Goal: Transaction & Acquisition: Subscribe to service/newsletter

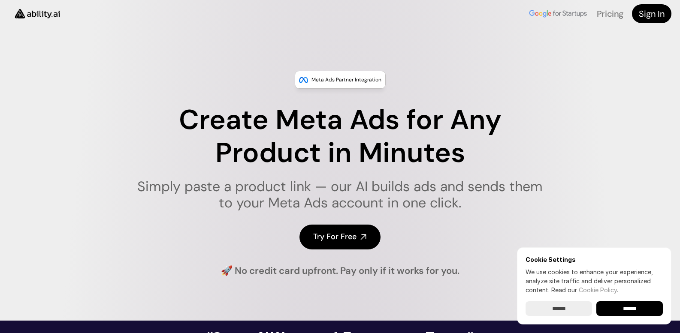
click at [623, 306] on input "******" at bounding box center [629, 309] width 67 height 15
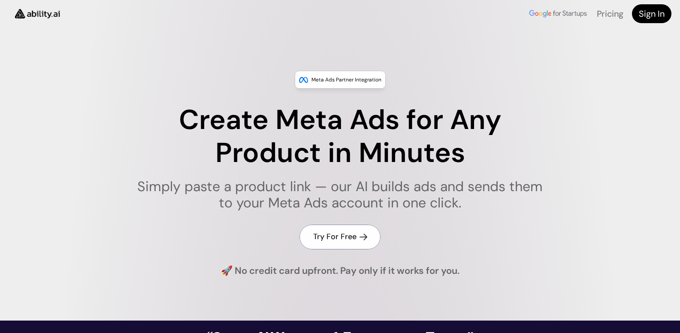
click at [333, 238] on h4 "Try For Free" at bounding box center [334, 237] width 43 height 11
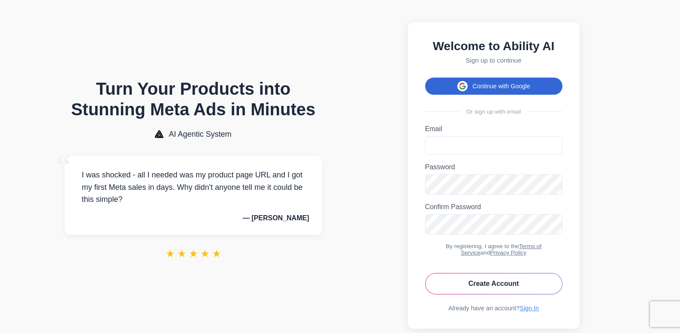
click at [501, 90] on button "Continue with Google" at bounding box center [493, 86] width 137 height 17
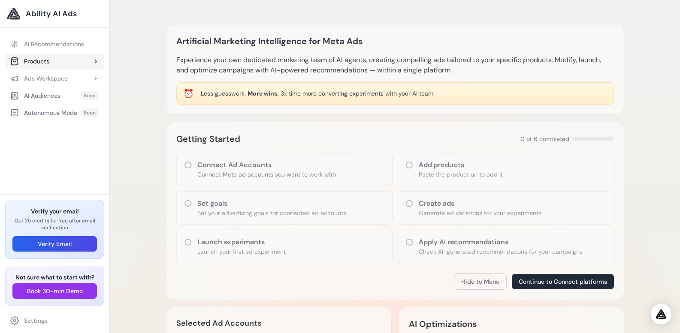
click at [44, 62] on div "Products" at bounding box center [29, 61] width 39 height 9
click at [51, 79] on link "Add Product" at bounding box center [59, 78] width 91 height 15
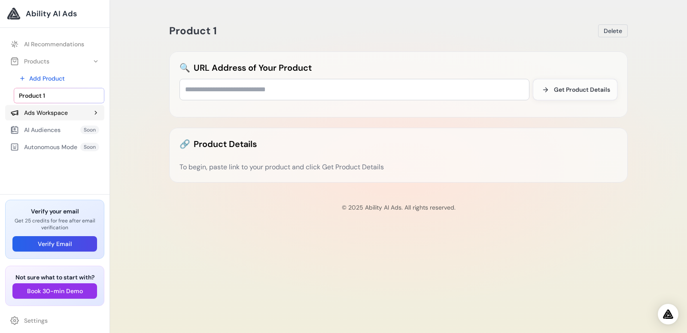
click at [50, 115] on div "Ads Workspace" at bounding box center [39, 113] width 58 height 9
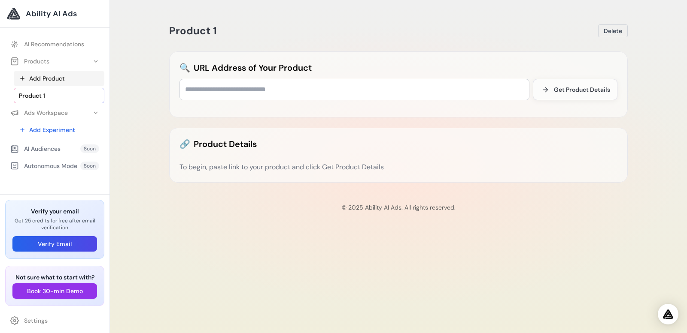
click at [50, 80] on link "Add Product" at bounding box center [59, 78] width 91 height 15
